Goal: Task Accomplishment & Management: Manage account settings

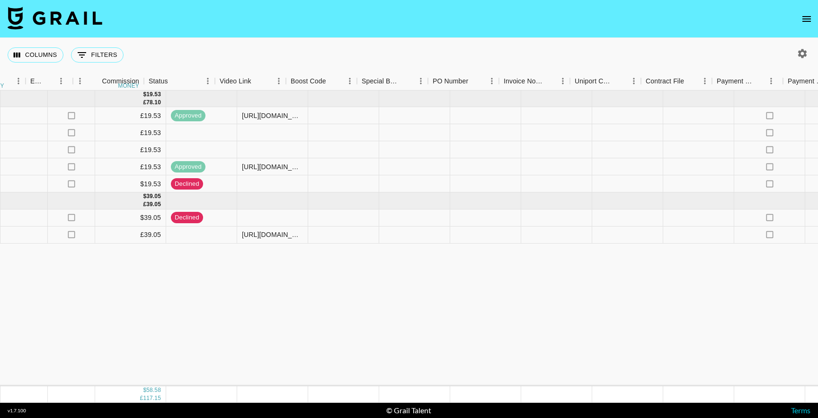
scroll to position [0, 1192]
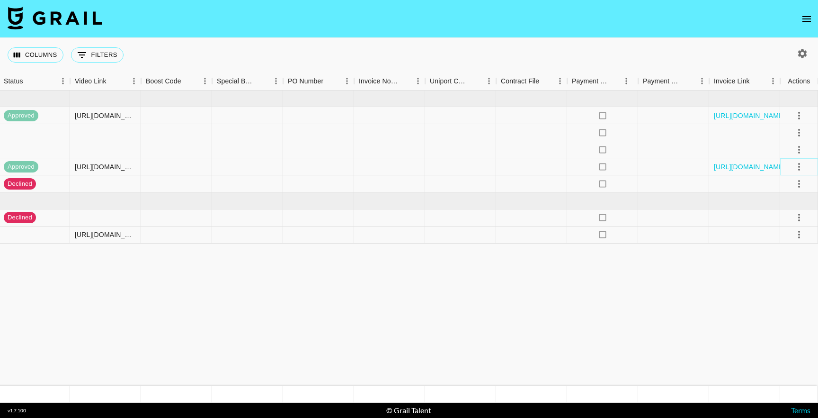
click at [801, 169] on icon "select merge strategy" at bounding box center [799, 166] width 11 height 11
click at [784, 237] on li "Cancel" at bounding box center [788, 238] width 62 height 17
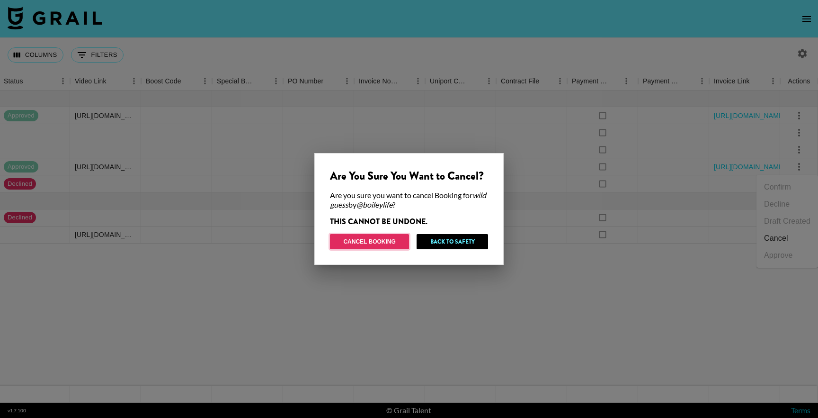
click at [389, 243] on button "Cancel Booking" at bounding box center [369, 241] width 79 height 15
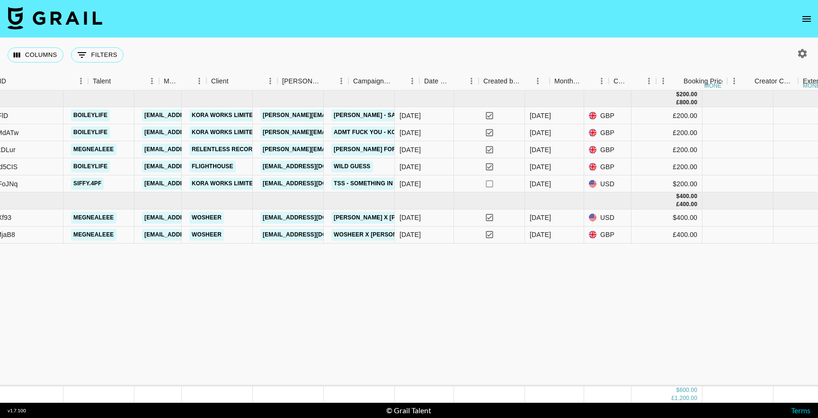
scroll to position [0, 154]
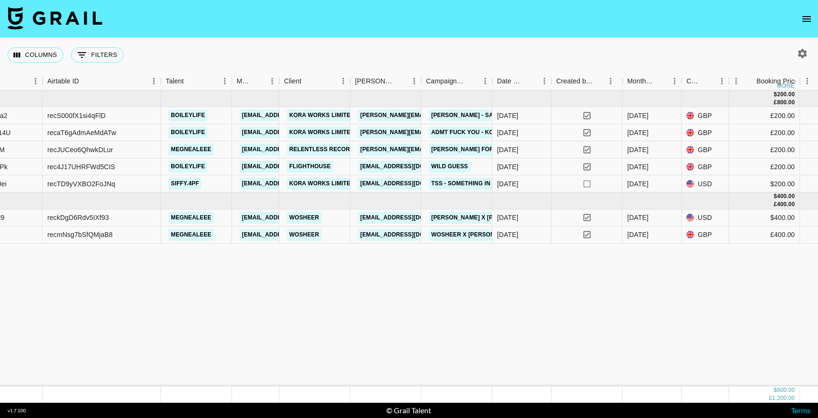
click at [814, 20] on button "open drawer" at bounding box center [806, 18] width 19 height 19
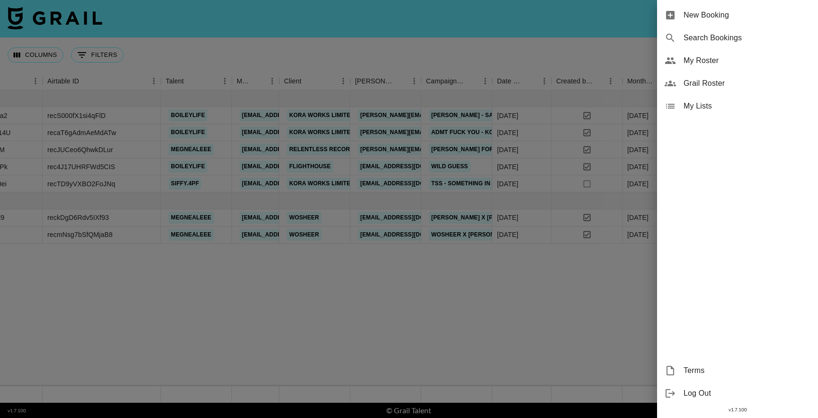
click at [753, 27] on div "Search Bookings" at bounding box center [737, 38] width 161 height 23
select select "id"
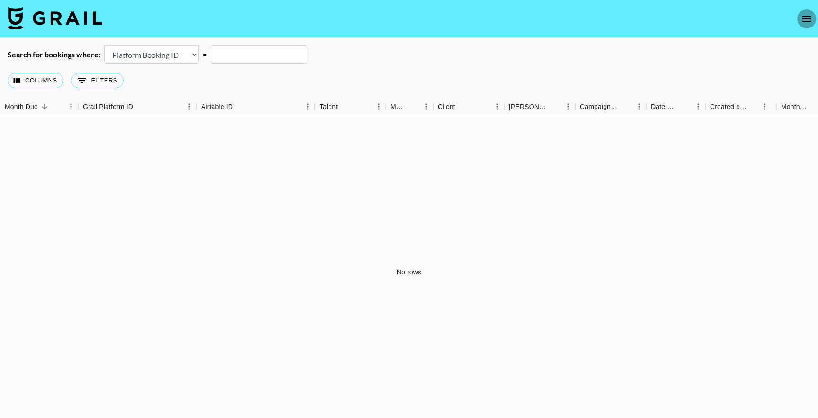
click at [812, 14] on icon "open drawer" at bounding box center [806, 18] width 11 height 11
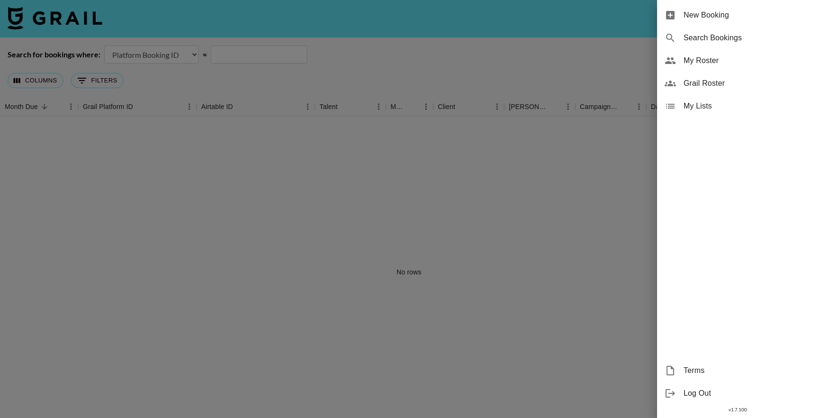
click at [780, 19] on span "New Booking" at bounding box center [747, 14] width 127 height 11
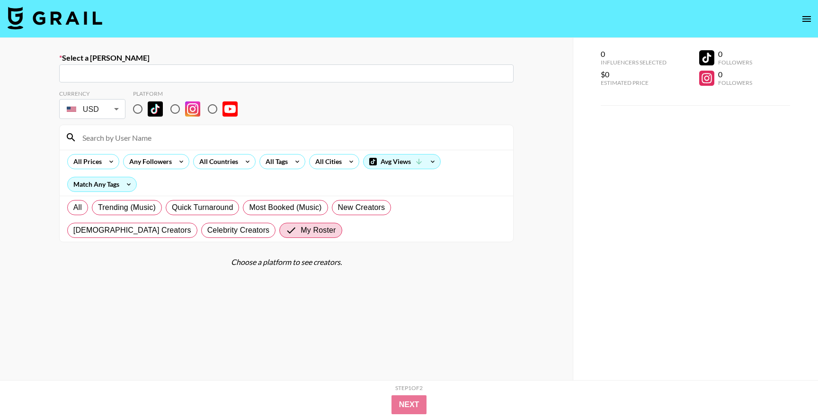
click at [333, 74] on input "text" at bounding box center [286, 73] width 443 height 11
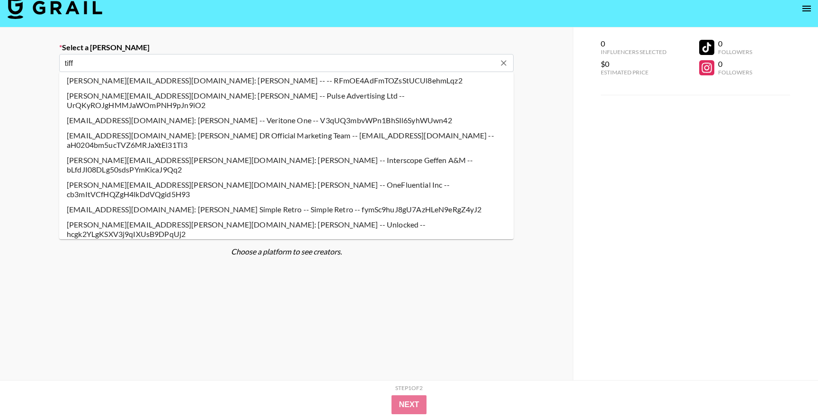
scroll to position [129, 0]
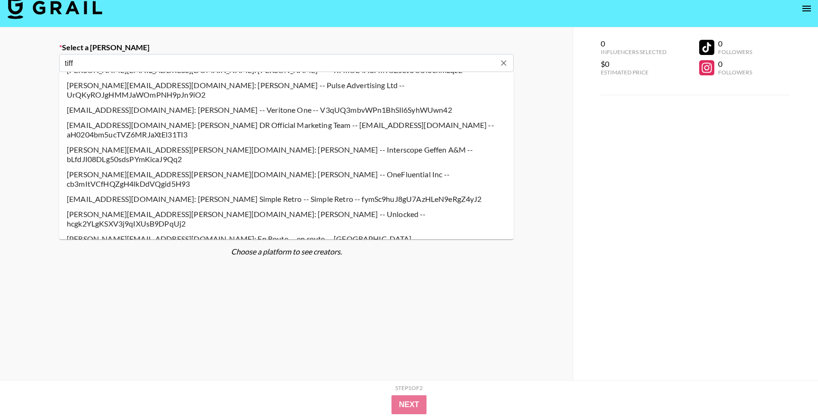
click at [222, 246] on li "tiff@flight.house: Tiffany Phan -- Flighthouse -- jLTJBSqkpEQFiDEW8toTwE1mYEp1" at bounding box center [286, 253] width 455 height 15
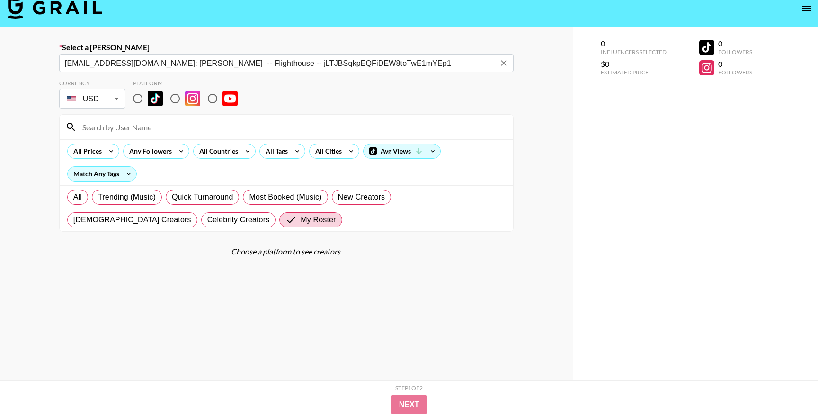
type input "tiff@flight.house: Tiffany Phan -- Flighthouse -- jLTJBSqkpEQFiDEW8toTwE1mYEp1"
click at [110, 132] on input at bounding box center [292, 126] width 431 height 15
type input "d"
type input "boiley"
click at [138, 101] on input "radio" at bounding box center [138, 99] width 20 height 20
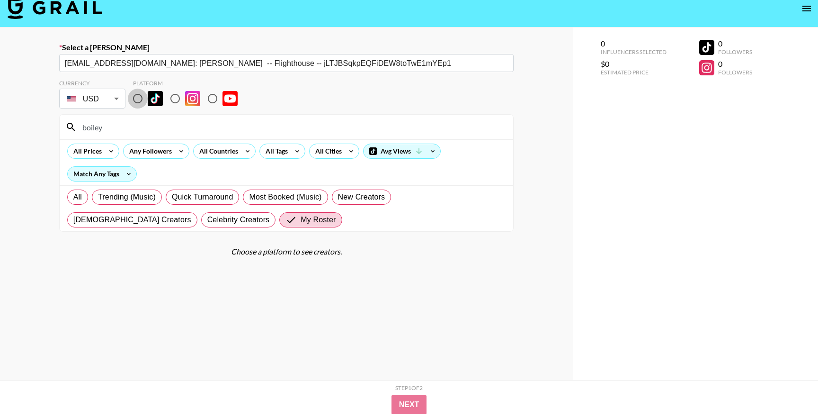
radio input "true"
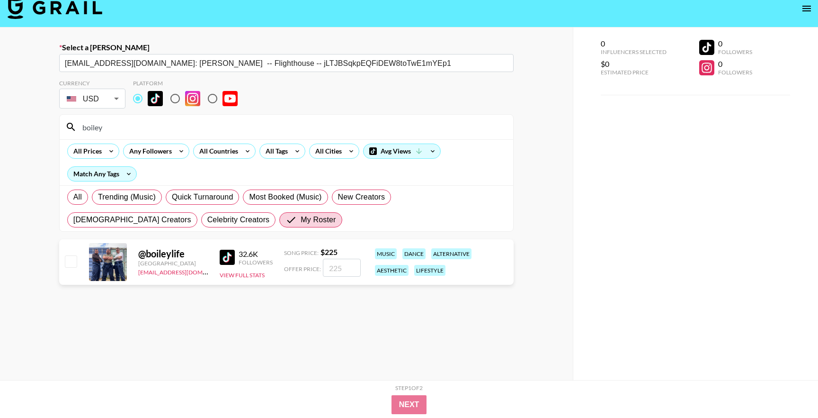
click at [73, 264] on input "checkbox" at bounding box center [70, 260] width 11 height 11
checkbox input "true"
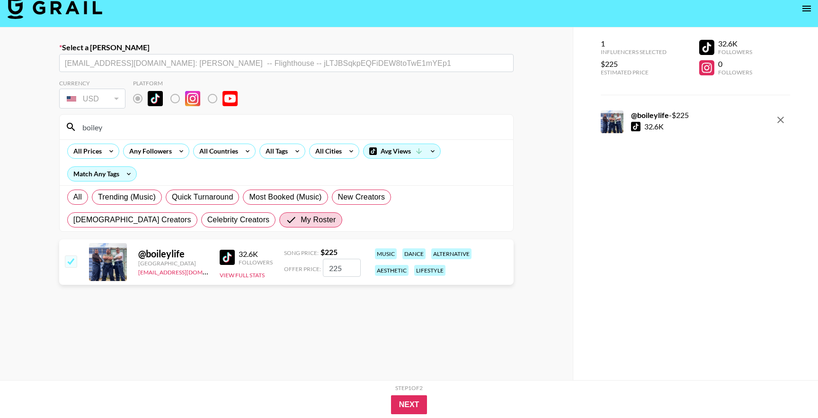
click at [349, 262] on input "225" at bounding box center [342, 268] width 38 height 18
click at [342, 269] on input "225" at bounding box center [342, 268] width 38 height 18
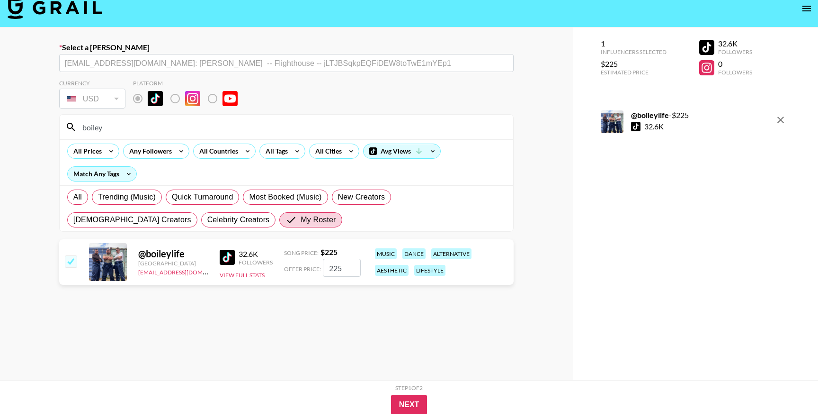
click at [342, 269] on input "225" at bounding box center [342, 268] width 38 height 18
type input "271"
click at [370, 323] on section "Currency USD USD ​ Platform boiley All Prices Any Followers All Countries All T…" at bounding box center [286, 243] width 455 height 342
click at [412, 403] on button "Next" at bounding box center [409, 404] width 36 height 19
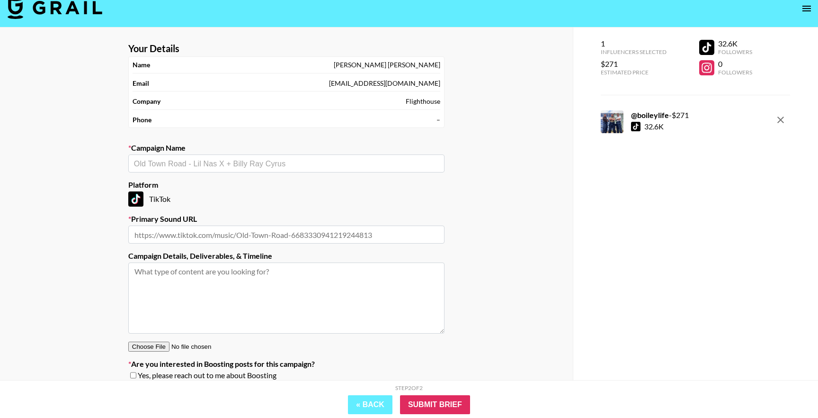
click at [281, 152] on label "Campaign Name" at bounding box center [286, 147] width 316 height 9
click at [277, 160] on input "text" at bounding box center [286, 163] width 305 height 11
click at [174, 202] on li "wild guess" at bounding box center [286, 198] width 316 height 15
type input "wild guess"
type input "https://www.tiktok.com/music/Wild-Guess-7543675168293259265"
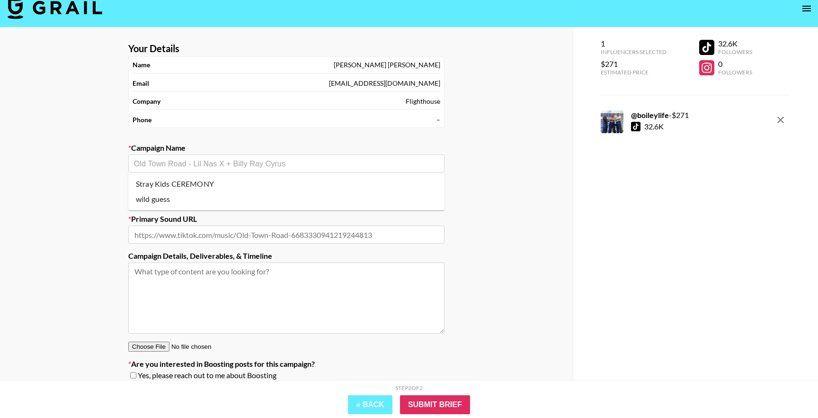
type textarea "TikTok -- TikTok --"
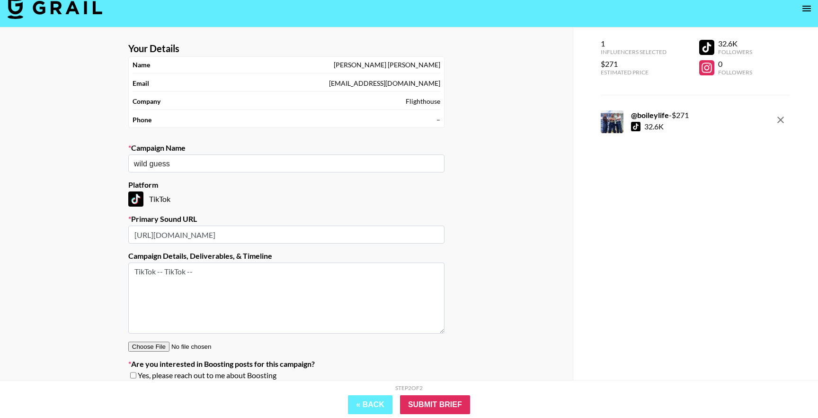
click at [228, 298] on textarea "TikTok -- TikTok --" at bounding box center [286, 297] width 316 height 71
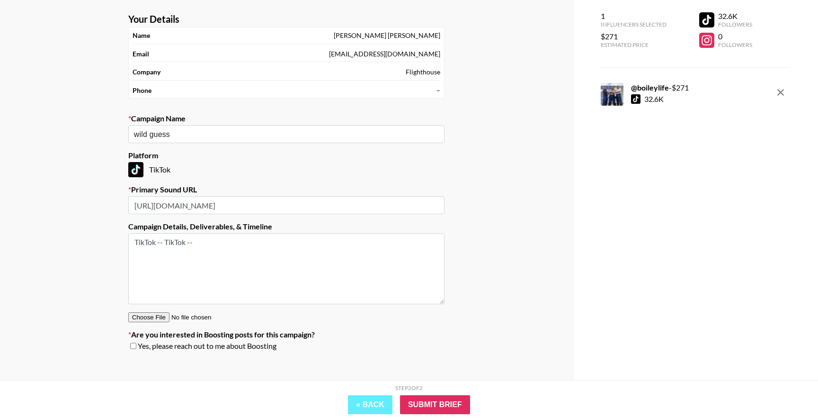
scroll to position [48, 0]
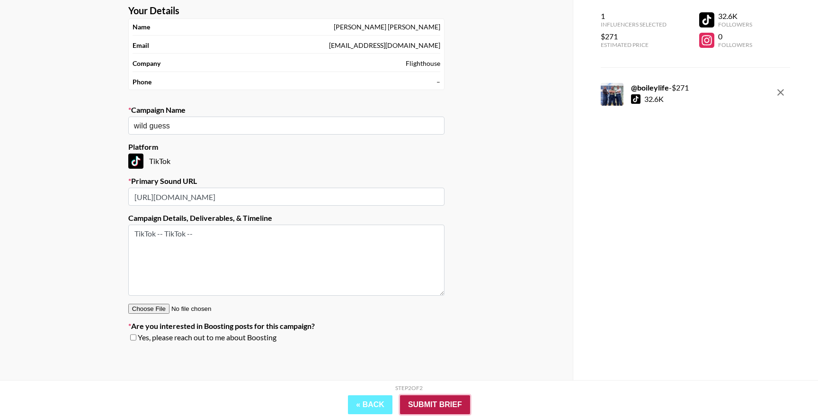
click at [446, 404] on input "Submit Brief" at bounding box center [435, 404] width 70 height 19
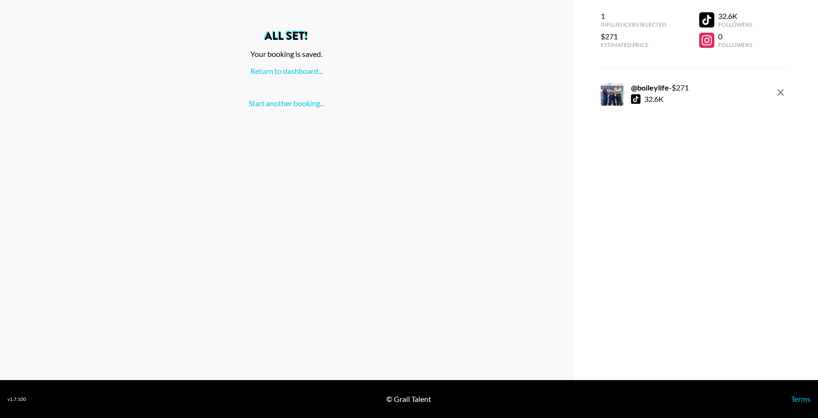
scroll to position [0, 0]
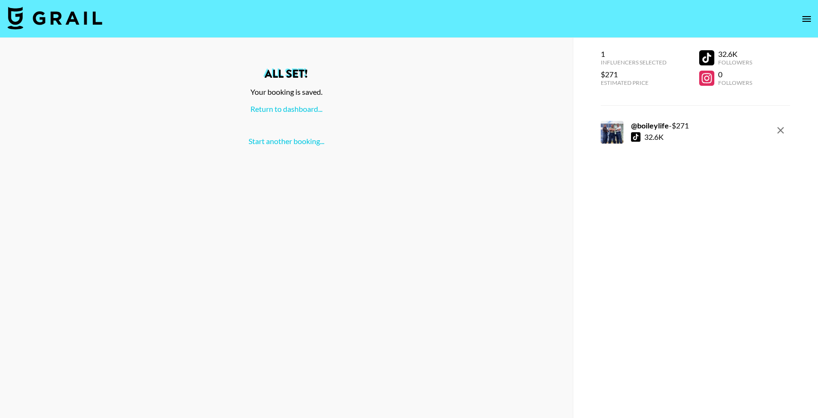
click at [799, 19] on button "open drawer" at bounding box center [806, 18] width 19 height 19
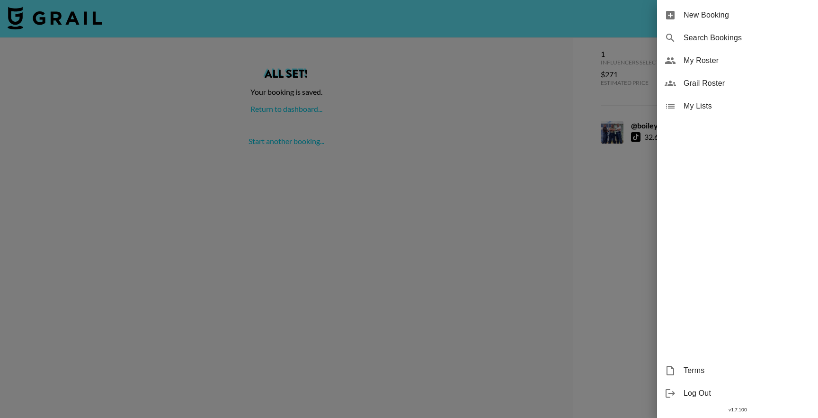
click at [709, 58] on span "My Roster" at bounding box center [747, 60] width 127 height 11
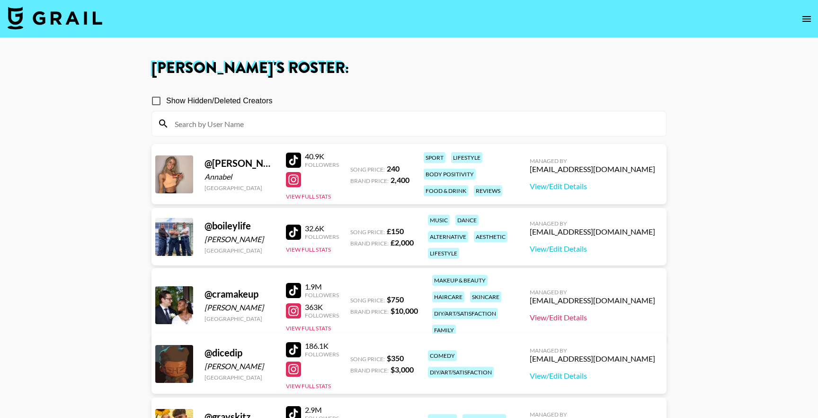
click at [591, 312] on link "View/Edit Details" at bounding box center [592, 316] width 125 height 9
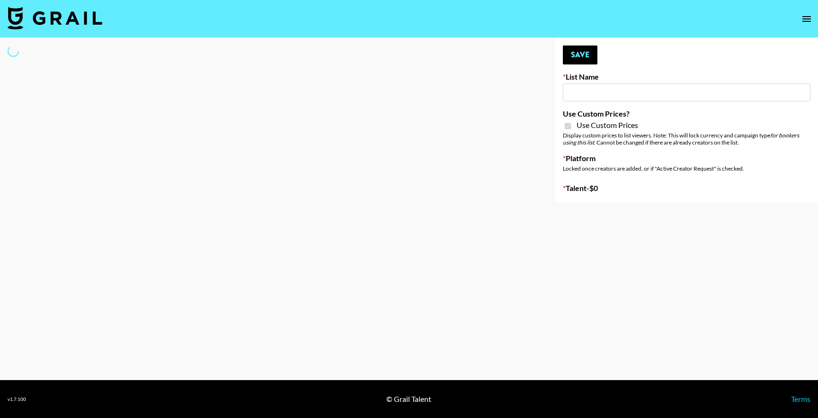
type input "House of Fab ([DATE])"
checkbox input "true"
select select "Brand"
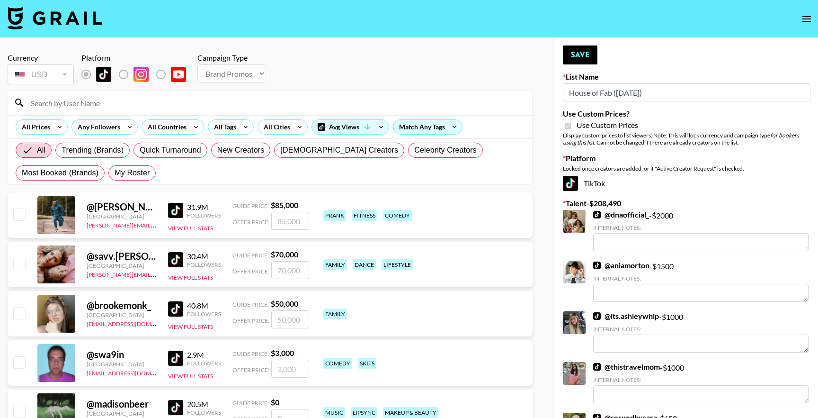
click at [356, 101] on input at bounding box center [275, 102] width 501 height 15
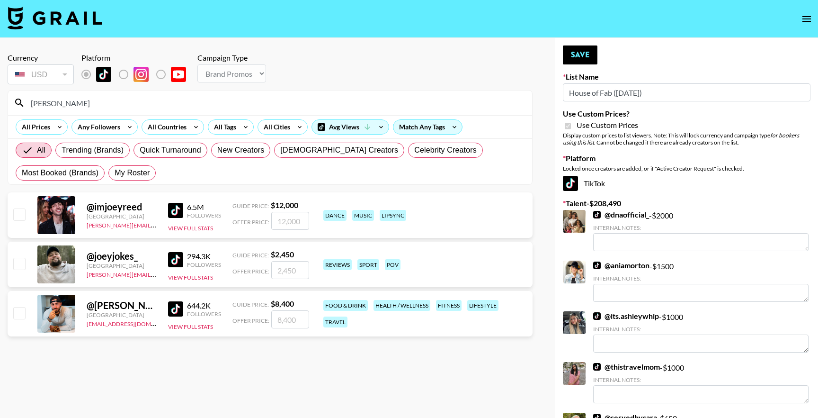
type input "[PERSON_NAME]"
click at [21, 315] on input "checkbox" at bounding box center [18, 312] width 11 height 11
checkbox input "true"
click at [293, 316] on input "8400" at bounding box center [290, 319] width 38 height 18
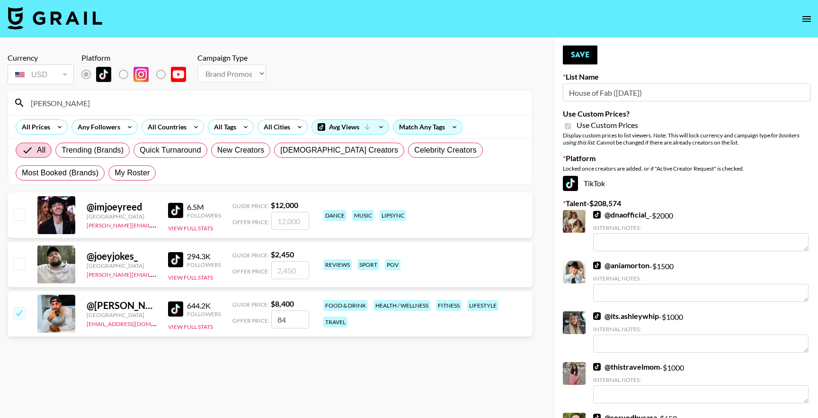
type input "8"
checkbox input "false"
checkbox input "true"
type input "8000"
click at [424, 373] on section "Currency USD USD ​ Platform Campaign Type Choose Type... Song Promos Brand Prom…" at bounding box center [270, 216] width 525 height 342
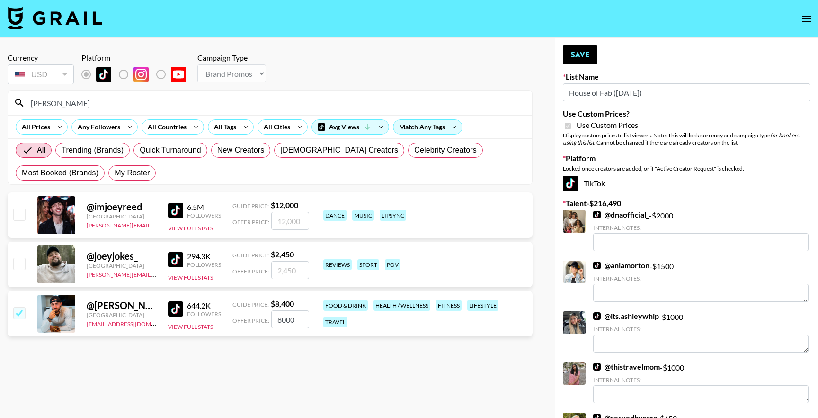
click at [328, 99] on input "[PERSON_NAME]" at bounding box center [275, 102] width 501 height 15
click at [328, 99] on input "joey" at bounding box center [275, 102] width 501 height 15
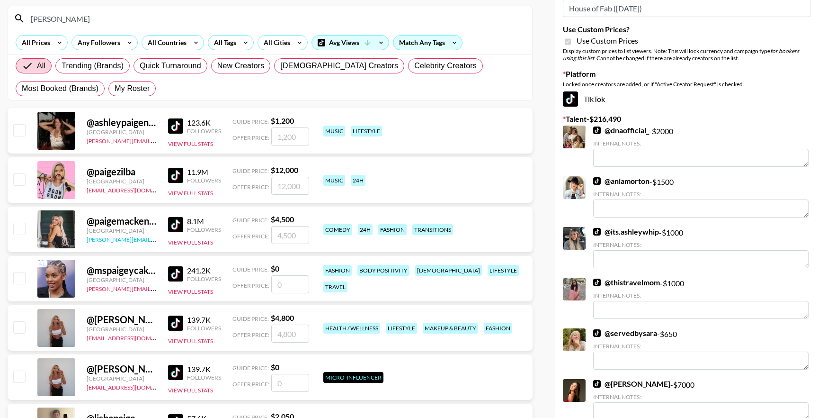
scroll to position [86, 0]
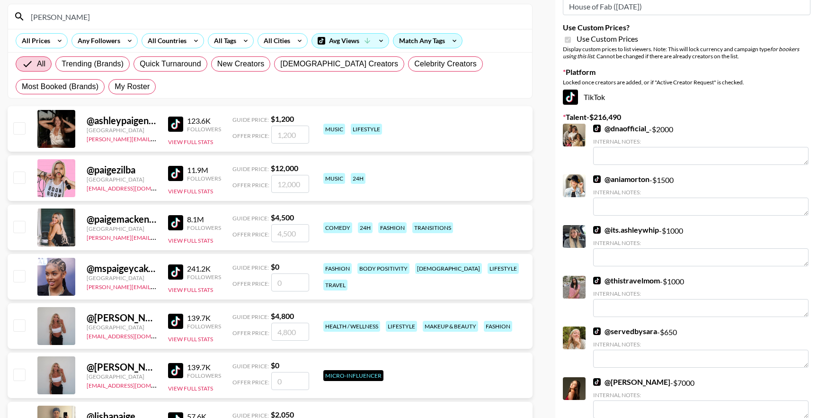
type input "paige"
click at [21, 326] on input "checkbox" at bounding box center [18, 324] width 11 height 11
checkbox input "true"
click at [303, 332] on input "4800" at bounding box center [290, 331] width 38 height 18
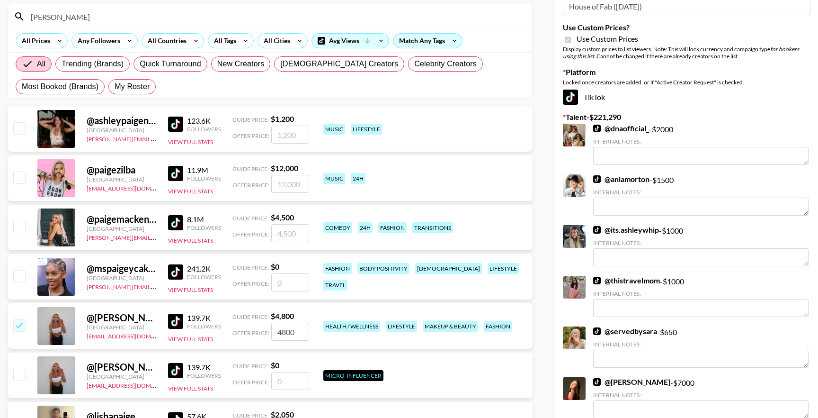
click at [303, 332] on input "4800" at bounding box center [290, 331] width 38 height 18
type input "3"
checkbox input "false"
type input "4"
checkbox input "true"
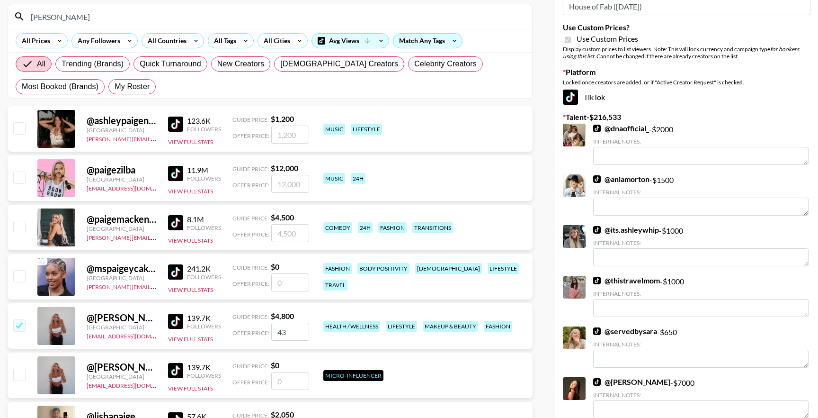
type input "4"
checkbox input "false"
checkbox input "true"
type input "3"
checkbox input "false"
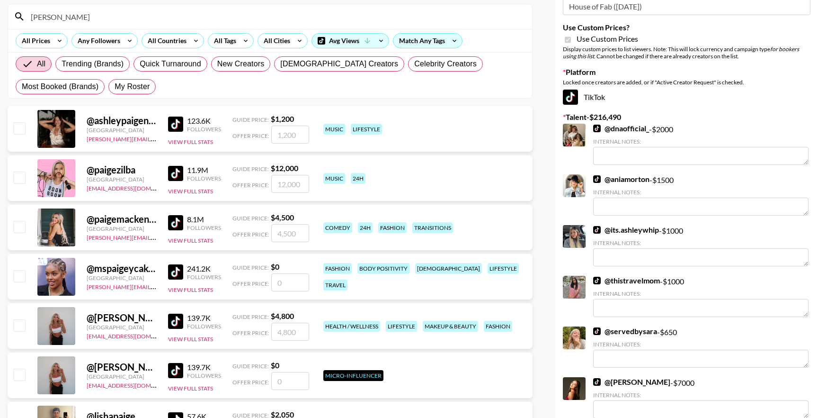
checkbox input "true"
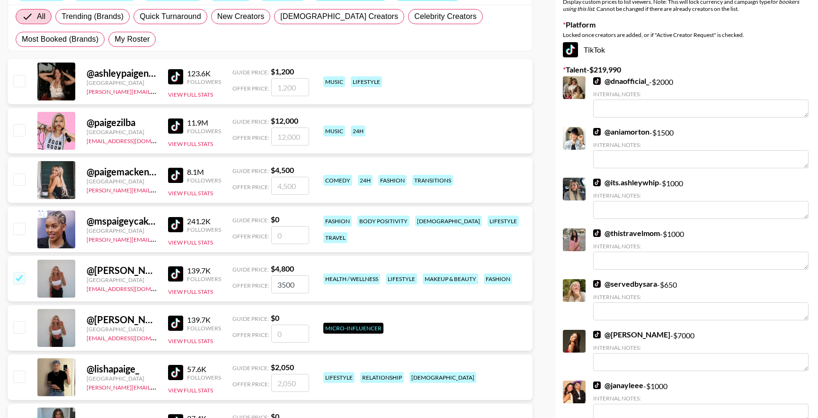
scroll to position [0, 0]
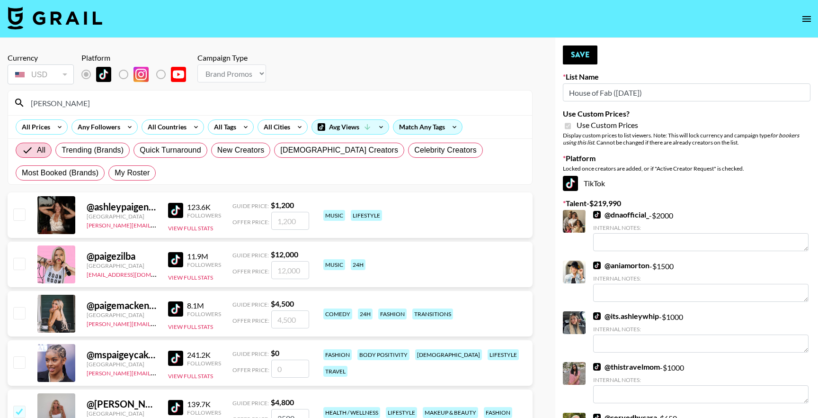
type input "3500"
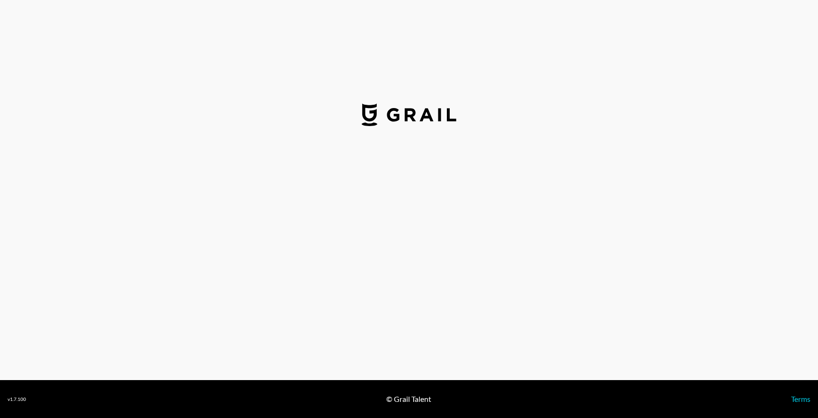
select select "USD"
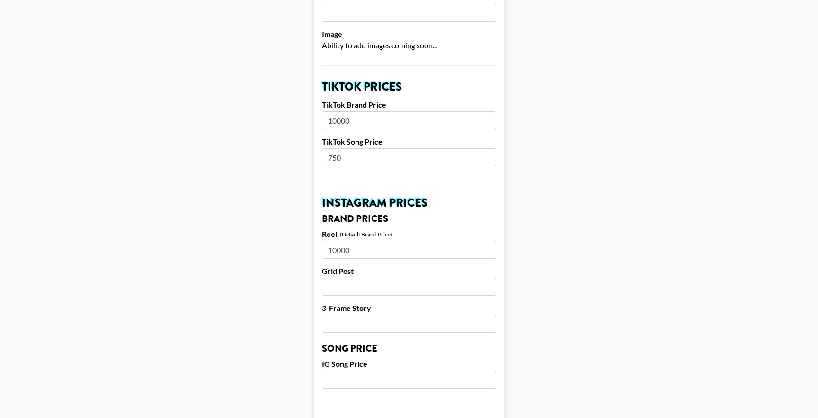
scroll to position [272, 0]
click at [405, 117] on input "10000" at bounding box center [409, 119] width 174 height 18
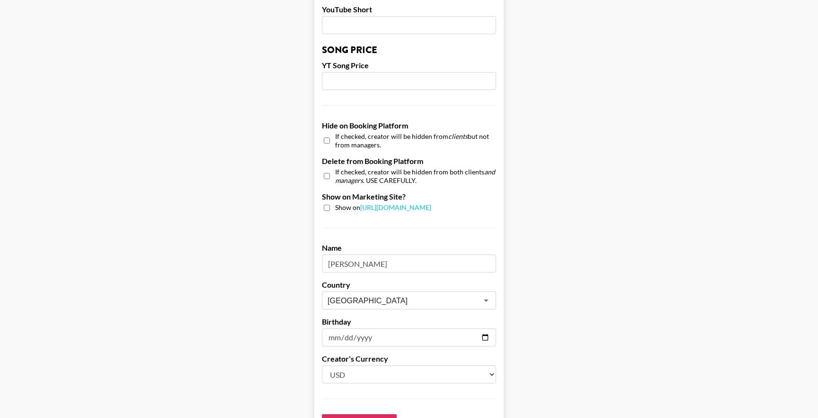
scroll to position [867, 0]
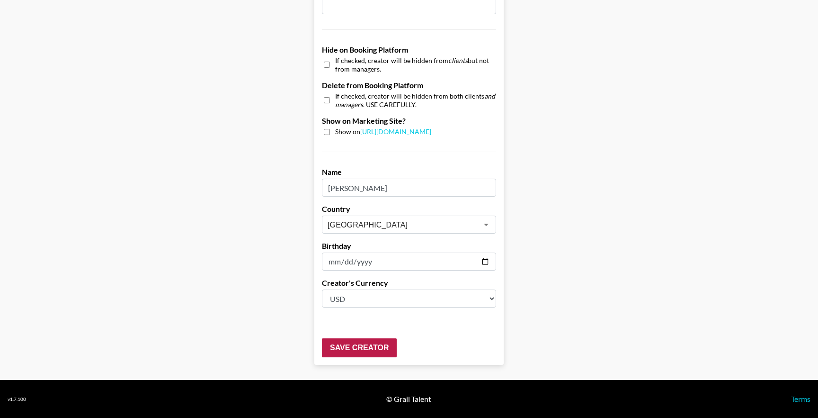
type input "5000"
click at [378, 355] on input "Save Creator" at bounding box center [359, 347] width 75 height 19
click at [378, 342] on input "Save Creator" at bounding box center [359, 347] width 75 height 19
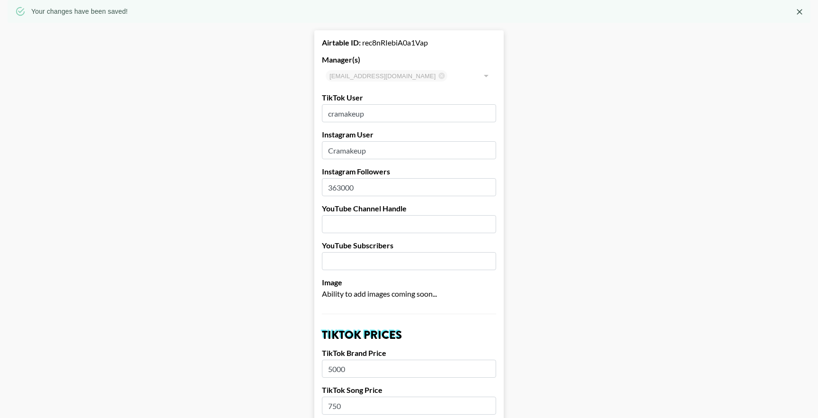
scroll to position [0, 0]
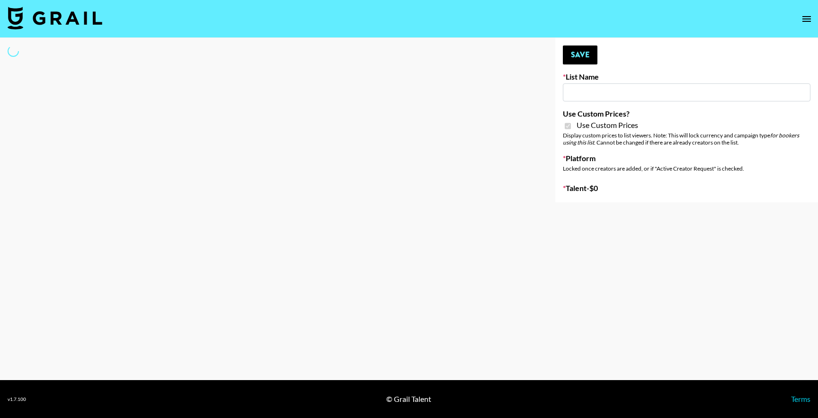
type input "ByHeart (9th Sept)"
checkbox input "true"
select select "Brand"
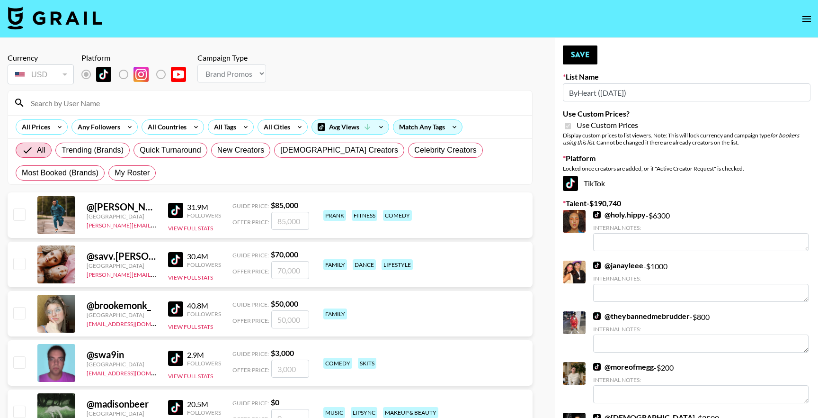
click at [225, 99] on input at bounding box center [275, 102] width 501 height 15
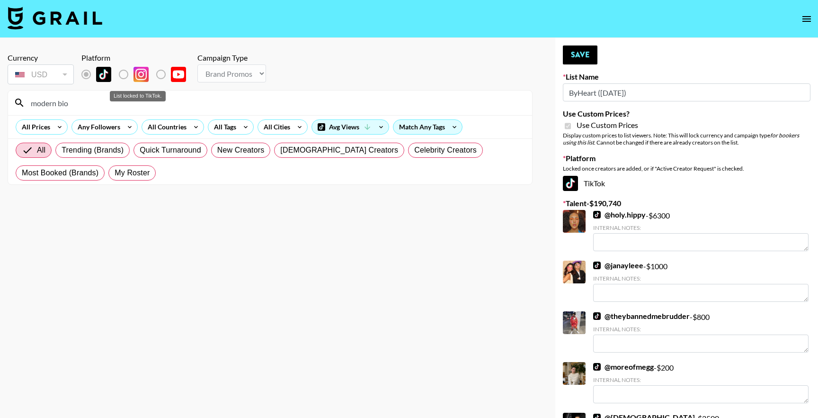
click at [125, 73] on label "List locked to TikTok." at bounding box center [131, 74] width 35 height 20
click at [112, 101] on div "List locked to TikTok." at bounding box center [138, 93] width 58 height 18
click at [101, 103] on input "modern bio" at bounding box center [275, 102] width 501 height 15
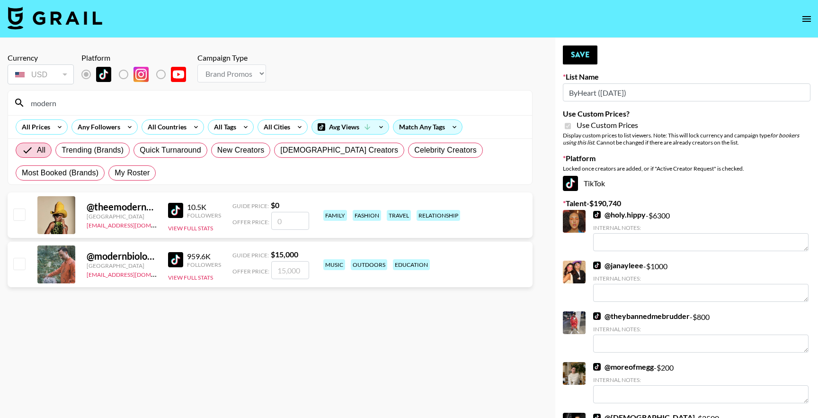
type input "modern"
click at [19, 260] on input "checkbox" at bounding box center [18, 263] width 11 height 11
checkbox input "true"
type input "15000"
click at [145, 101] on input "modern" at bounding box center [275, 102] width 501 height 15
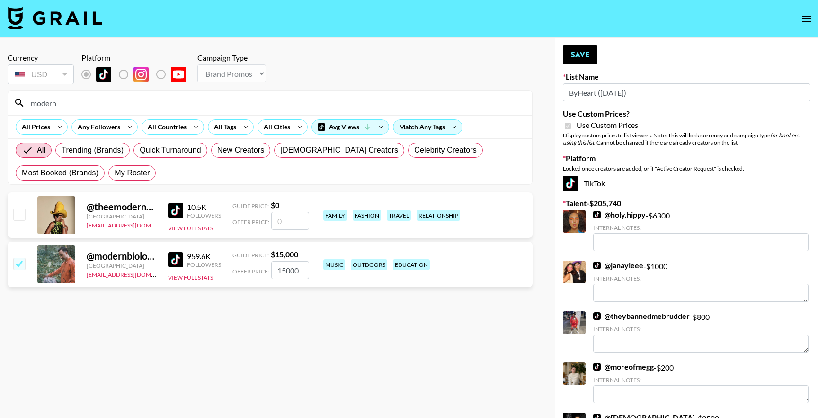
click at [145, 101] on input "modern" at bounding box center [275, 102] width 501 height 15
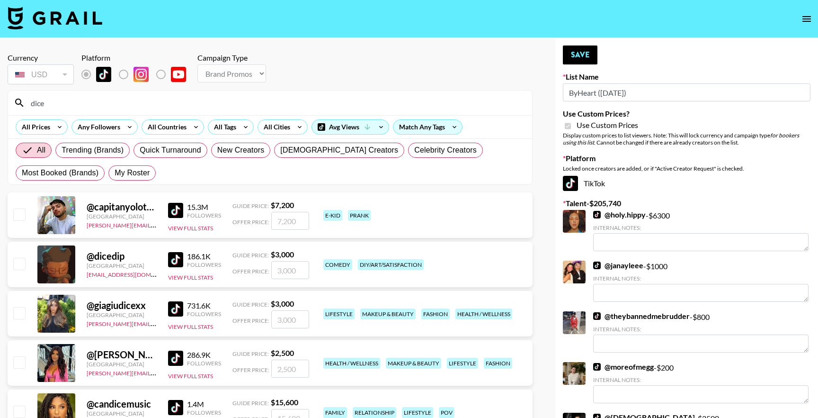
type input "dice"
click at [18, 265] on input "checkbox" at bounding box center [18, 263] width 11 height 11
checkbox input "true"
type input "3000"
click at [125, 104] on input "dice" at bounding box center [275, 102] width 501 height 15
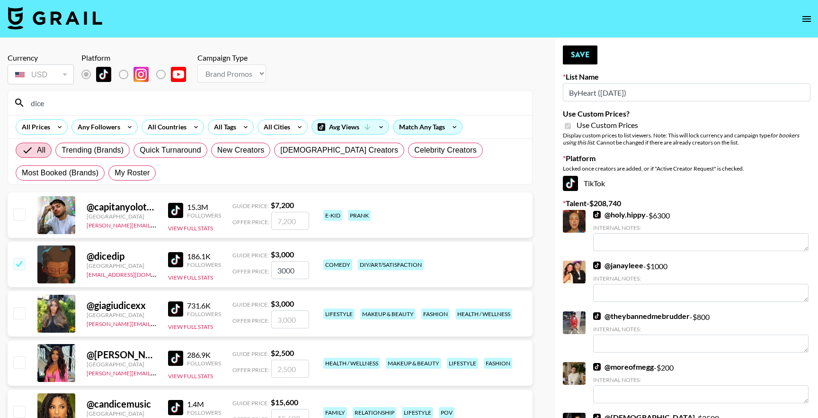
click at [125, 104] on input "dice" at bounding box center [275, 102] width 501 height 15
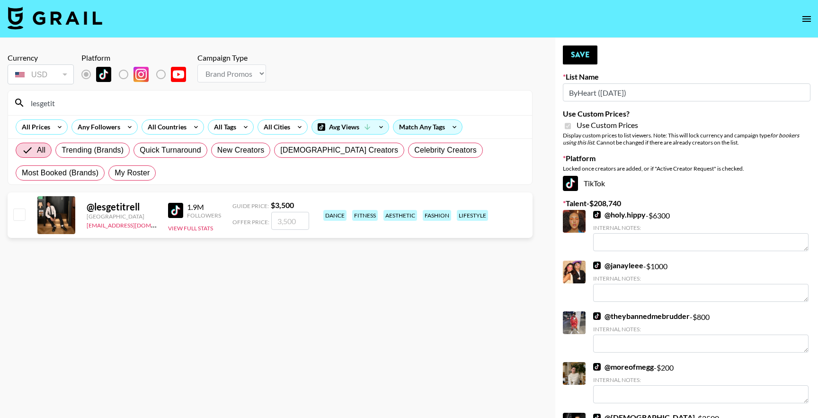
type input "lesgetit"
click at [14, 213] on input "checkbox" at bounding box center [18, 213] width 11 height 11
checkbox input "true"
type input "3500"
click at [102, 95] on div "lesgetit" at bounding box center [270, 102] width 524 height 25
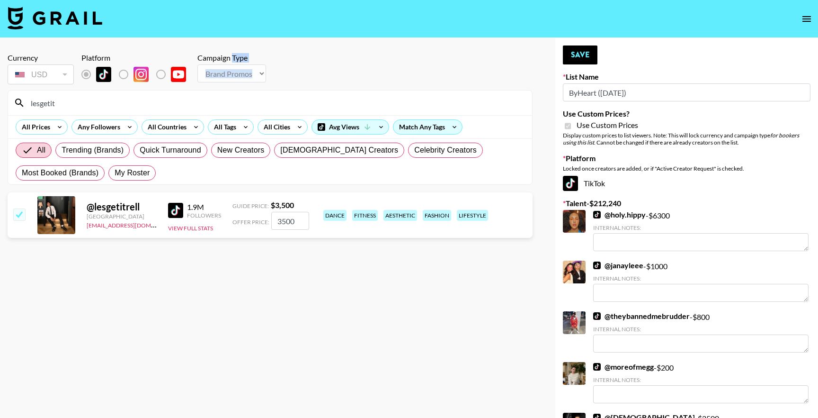
click at [102, 95] on div "lesgetit" at bounding box center [270, 102] width 524 height 25
click at [99, 104] on input "lesgetit" at bounding box center [275, 102] width 501 height 15
click at [246, 102] on input "lesgetit" at bounding box center [275, 102] width 501 height 15
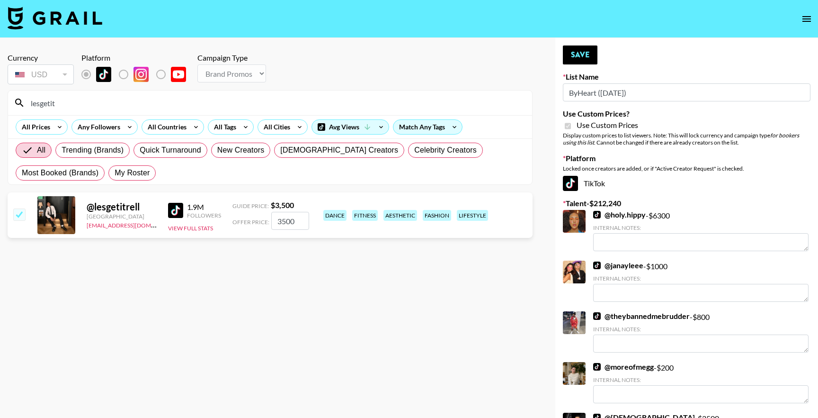
click at [246, 102] on input "lesgetit" at bounding box center [275, 102] width 501 height 15
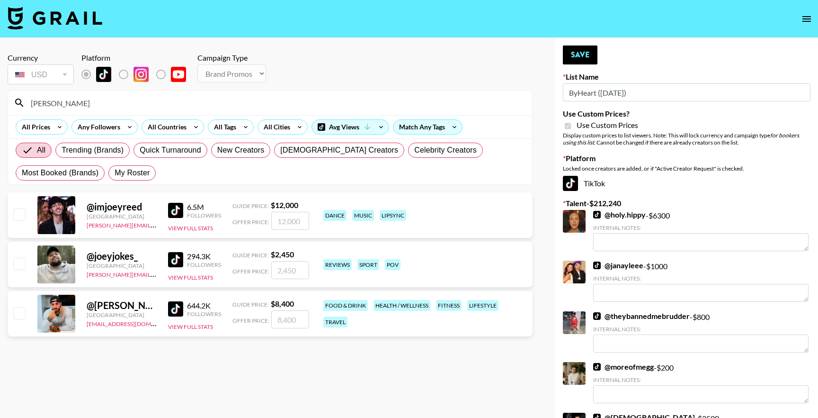
type input "[PERSON_NAME]"
click at [20, 313] on input "checkbox" at bounding box center [18, 312] width 11 height 11
checkbox input "true"
type input "8400"
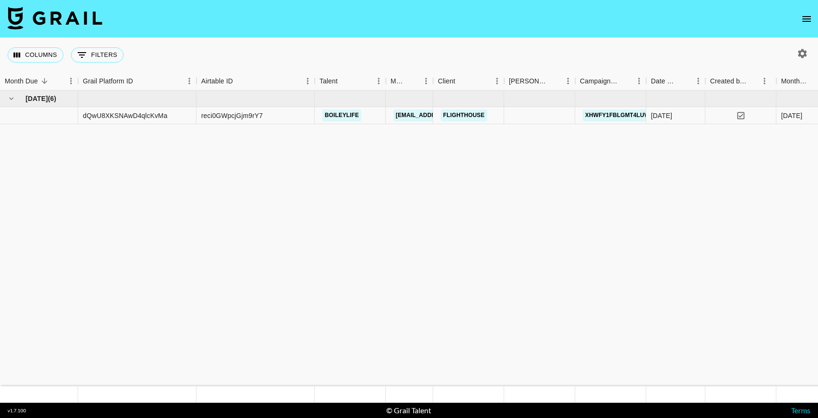
click at [812, 15] on icon "open drawer" at bounding box center [806, 18] width 11 height 11
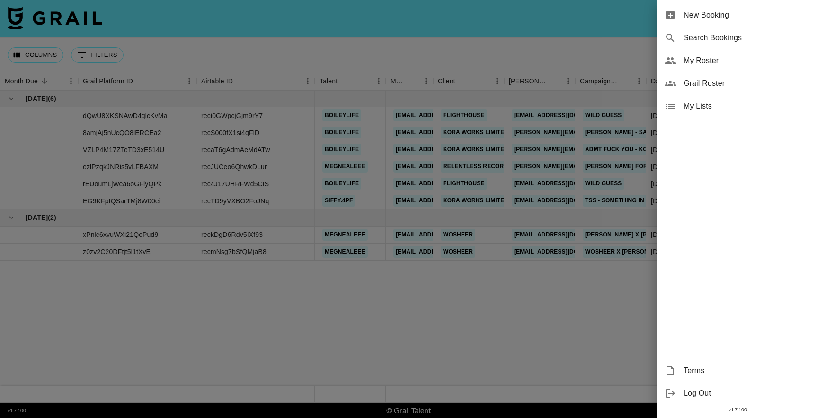
click at [339, 357] on div at bounding box center [409, 209] width 818 height 418
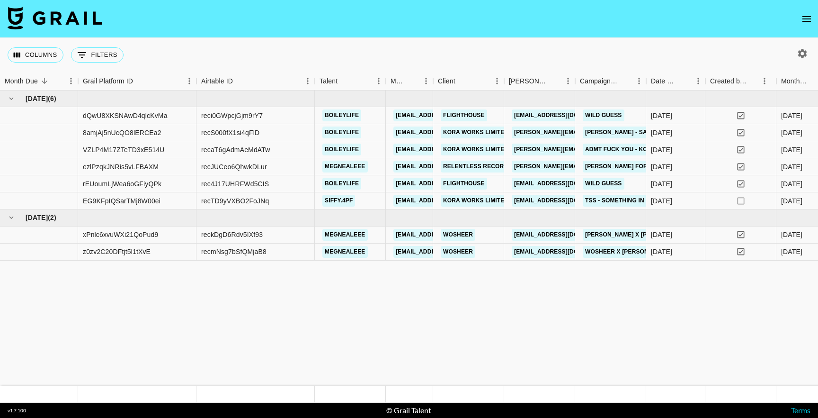
click at [809, 13] on icon "open drawer" at bounding box center [806, 18] width 11 height 11
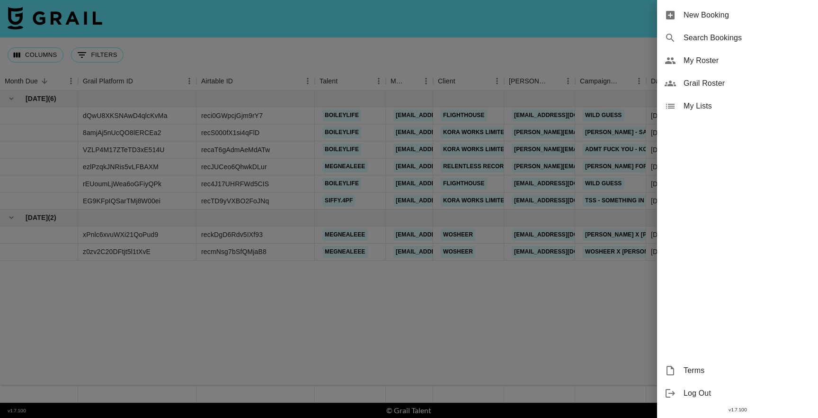
click at [704, 55] on span "My Roster" at bounding box center [747, 60] width 127 height 11
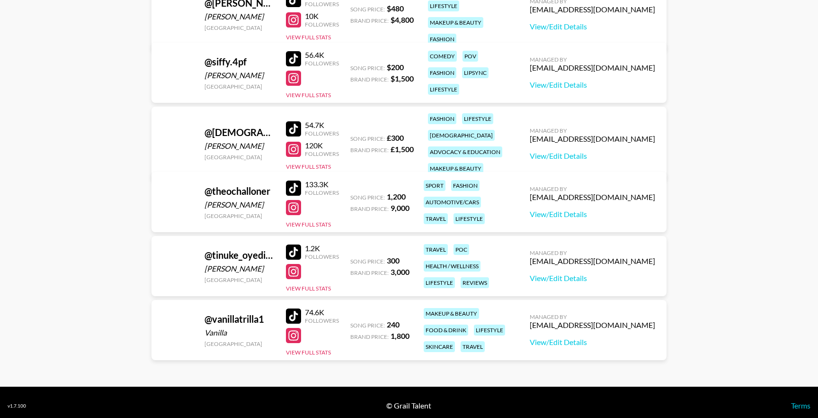
scroll to position [875, 0]
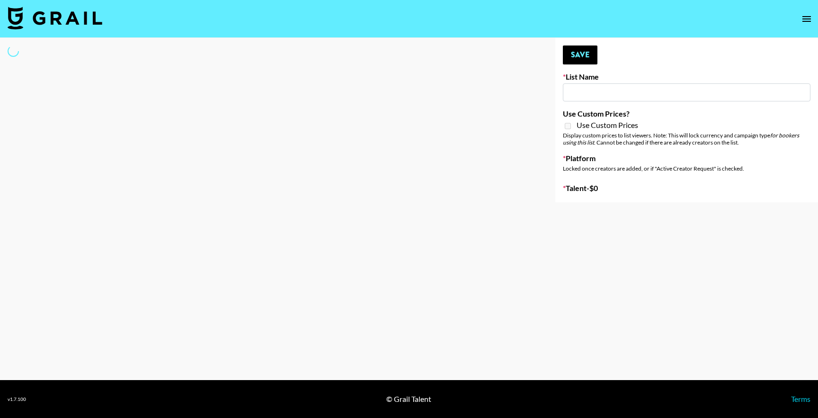
click at [580, 89] on input at bounding box center [687, 92] width 248 height 18
type input "Super Power ([DATE])"
checkbox input "true"
select select "Brand"
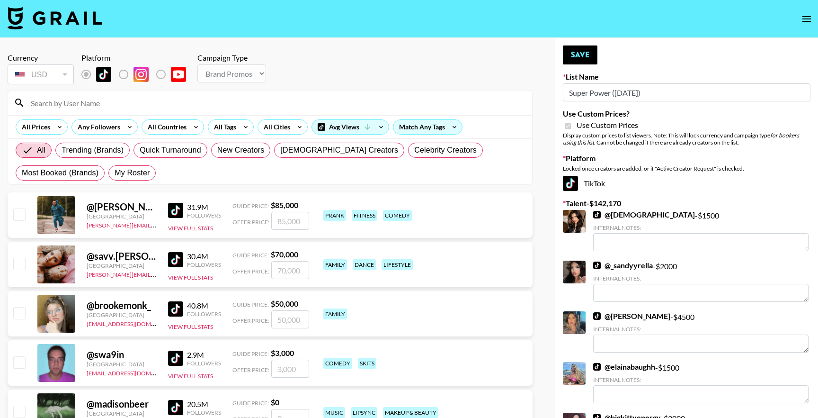
click at [248, 101] on input at bounding box center [275, 102] width 501 height 15
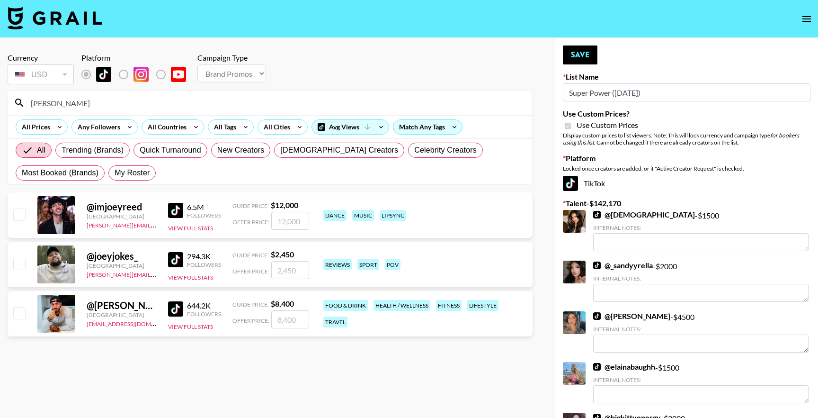
type input "[PERSON_NAME]"
click at [17, 315] on input "checkbox" at bounding box center [18, 312] width 11 height 11
checkbox input "true"
type input "8400"
